Goal: Task Accomplishment & Management: Manage account settings

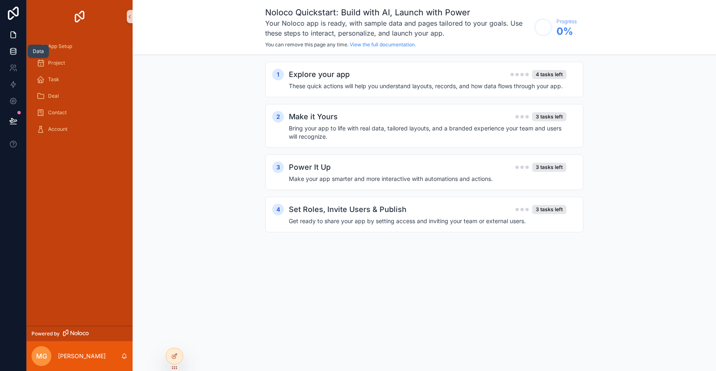
click at [16, 54] on icon at bounding box center [13, 51] width 8 height 8
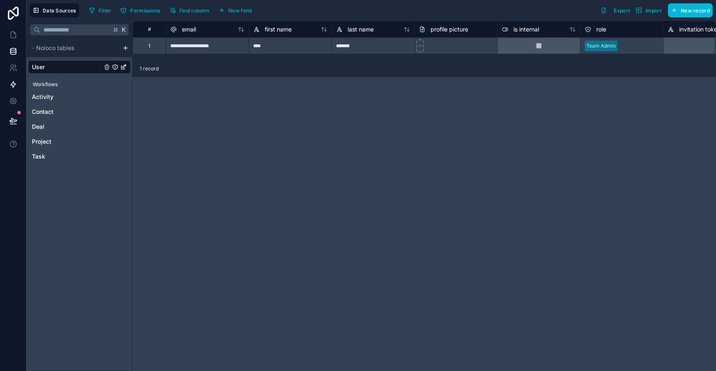
click at [16, 83] on icon at bounding box center [13, 84] width 8 height 8
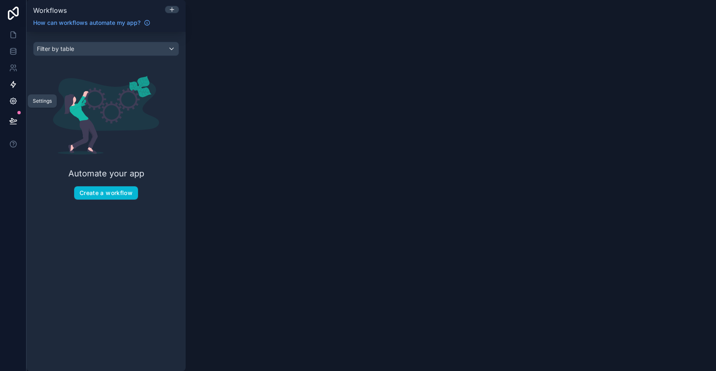
click at [16, 106] on link at bounding box center [13, 101] width 26 height 17
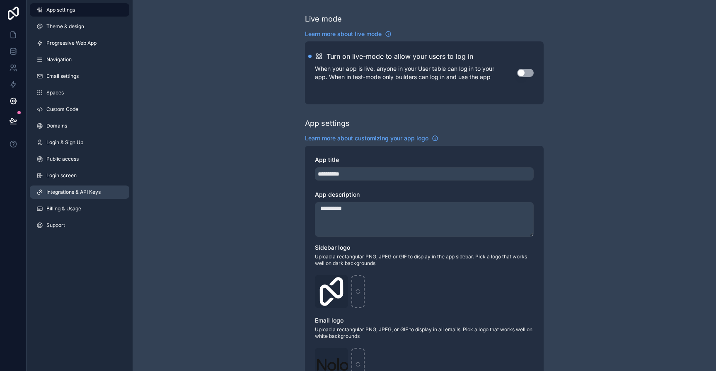
click at [76, 190] on span "Integrations & API Keys" at bounding box center [73, 192] width 54 height 7
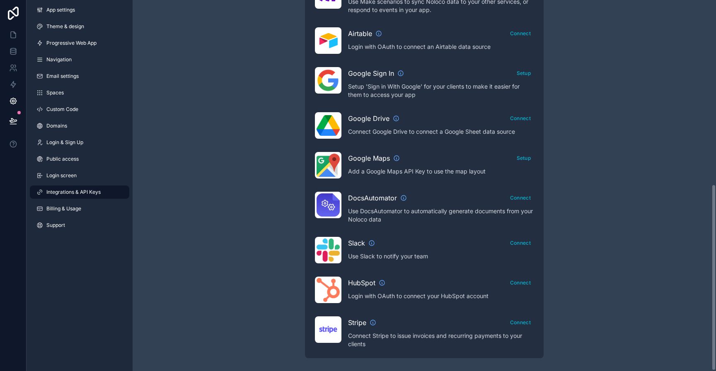
scroll to position [367, 0]
click at [516, 279] on button "Connect" at bounding box center [520, 282] width 27 height 12
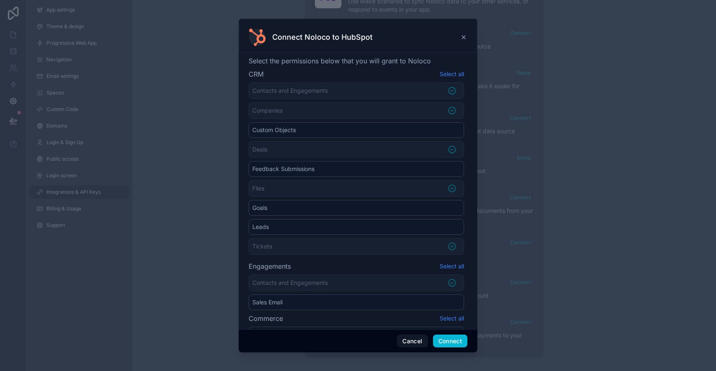
click at [470, 34] on div "Connect Noloco to HubSpot" at bounding box center [358, 36] width 239 height 34
click at [465, 36] on icon at bounding box center [463, 37] width 7 height 7
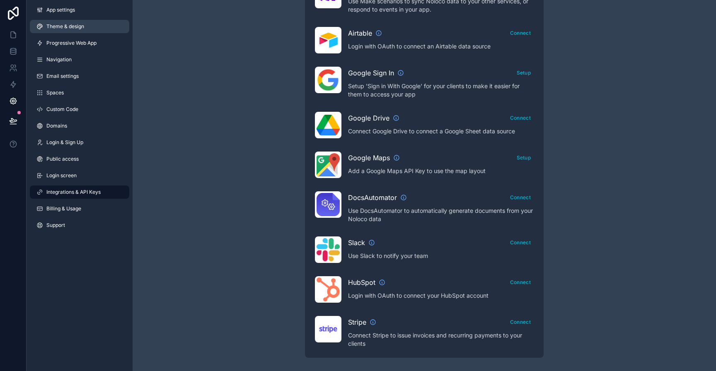
click at [77, 28] on span "Theme & design" at bounding box center [65, 26] width 38 height 7
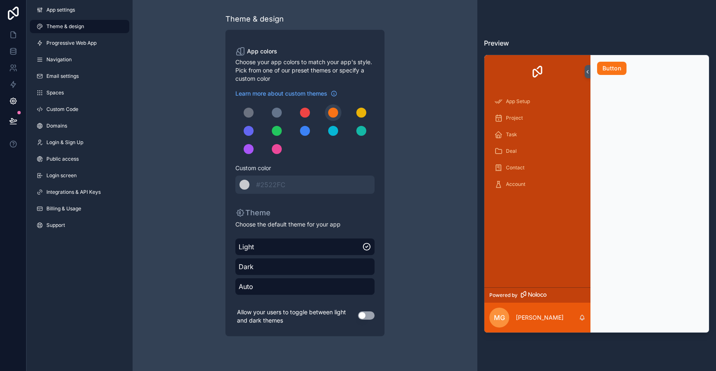
click at [73, 50] on div "App settings Theme & design Progressive Web App Navigation Email settings Space…" at bounding box center [80, 119] width 106 height 239
click at [75, 46] on span "Progressive Web App" at bounding box center [71, 43] width 50 height 7
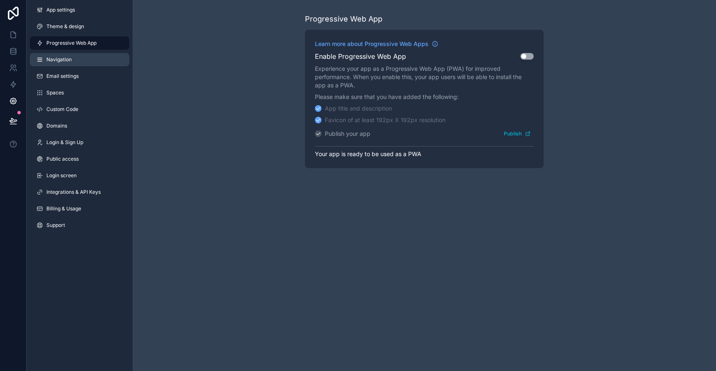
click at [75, 61] on link "Navigation" at bounding box center [79, 59] width 99 height 13
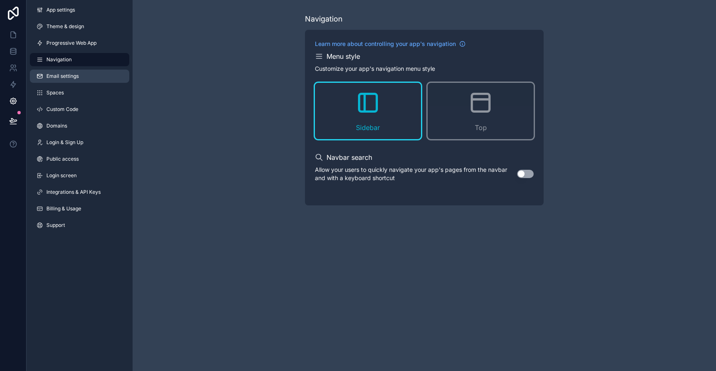
click at [75, 75] on span "Email settings" at bounding box center [62, 76] width 32 height 7
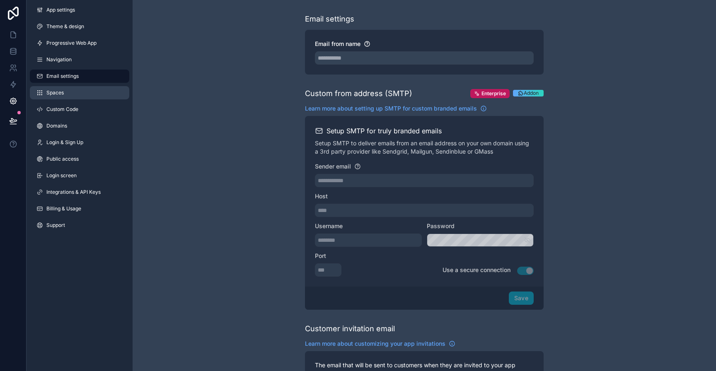
click at [73, 92] on link "Spaces" at bounding box center [79, 92] width 99 height 13
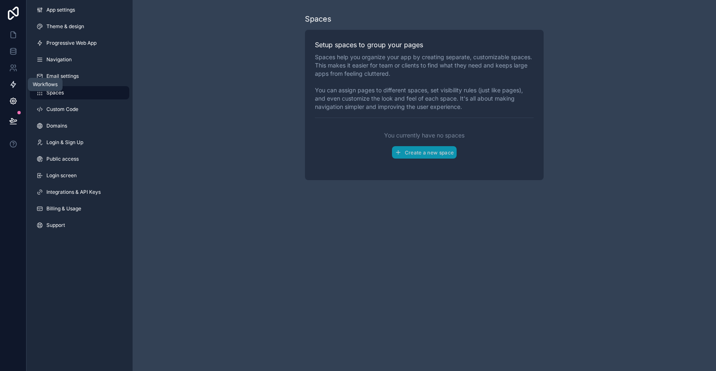
click at [15, 86] on icon at bounding box center [13, 84] width 8 height 8
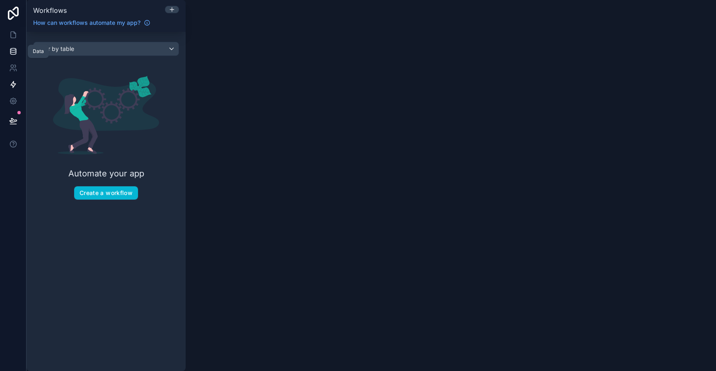
click at [10, 50] on icon at bounding box center [13, 51] width 8 height 8
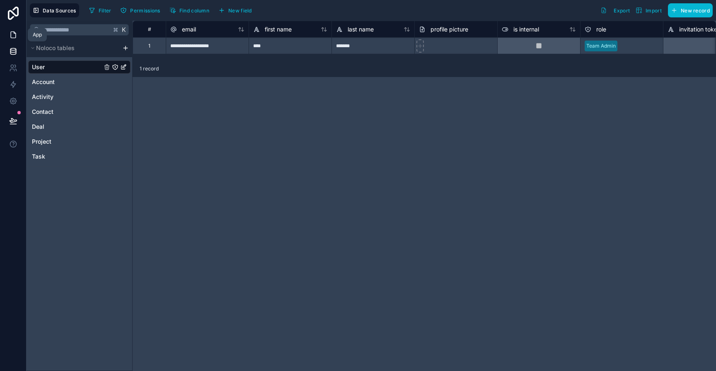
click at [12, 38] on icon at bounding box center [13, 35] width 8 height 8
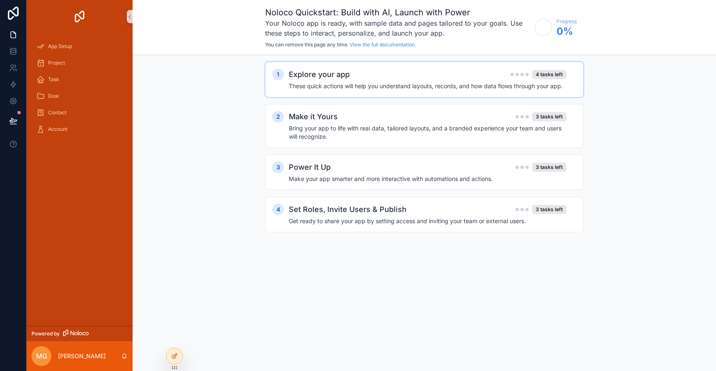
click at [444, 75] on div "Explore your app 4 tasks left" at bounding box center [427, 75] width 277 height 12
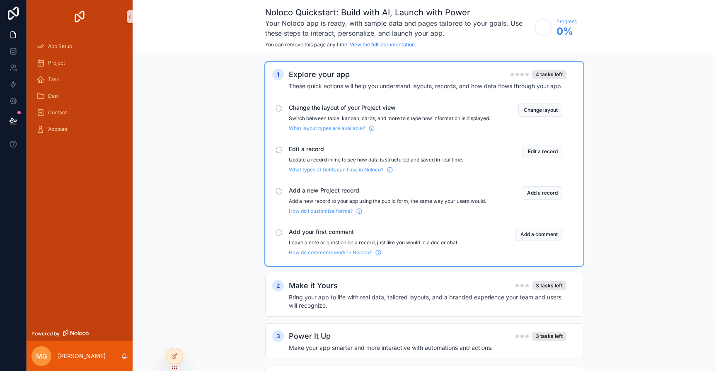
click at [364, 106] on span "Change the layout of your Project view" at bounding box center [389, 108] width 201 height 8
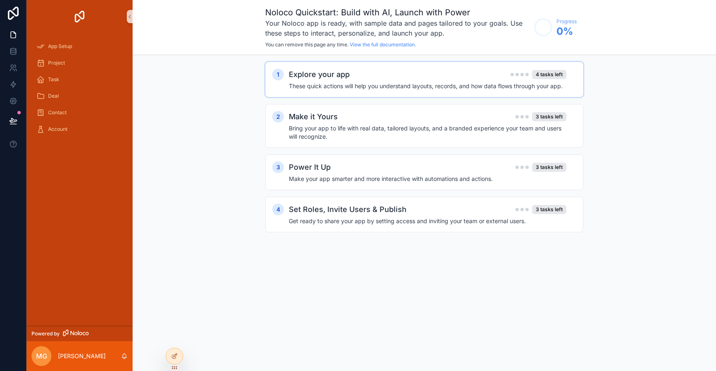
click at [360, 84] on h4 "These quick actions will help you understand layouts, records, and how data flo…" at bounding box center [427, 86] width 277 height 8
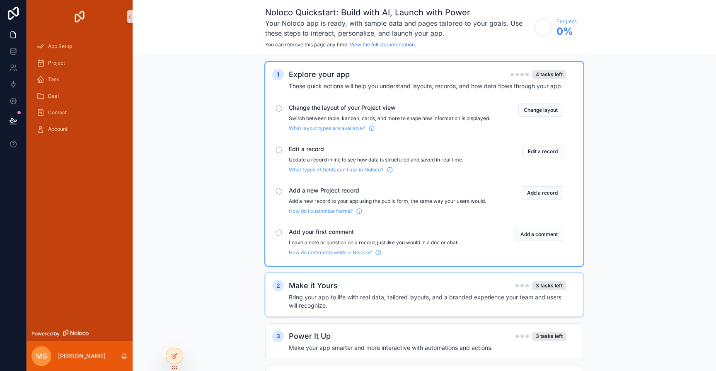
click at [350, 122] on p "Switch between table, kanban, cards, and more to shape how information is displ…" at bounding box center [389, 118] width 201 height 7
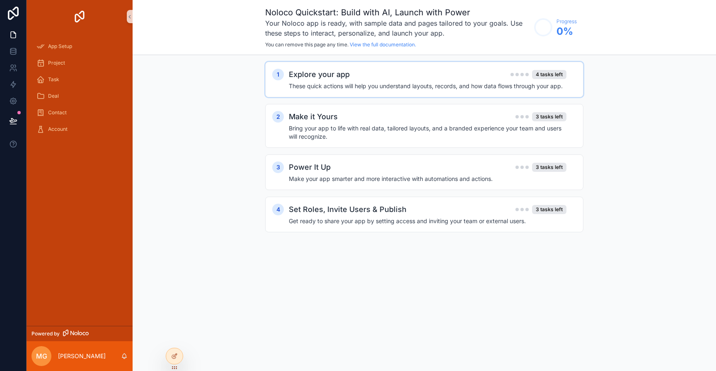
click at [350, 80] on div "Explore your app 4 tasks left" at bounding box center [427, 75] width 277 height 12
